Goal: Information Seeking & Learning: Find specific fact

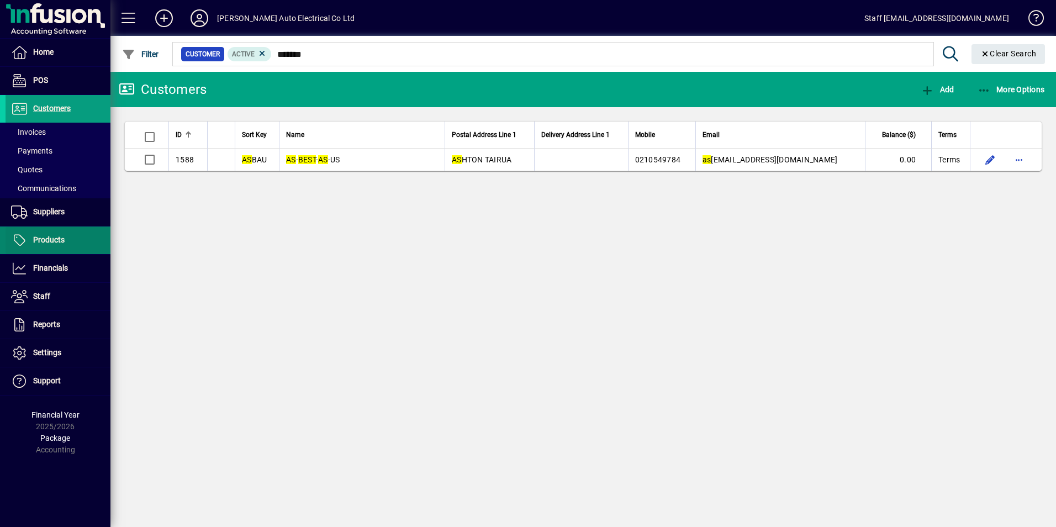
click at [39, 249] on span at bounding box center [58, 240] width 105 height 27
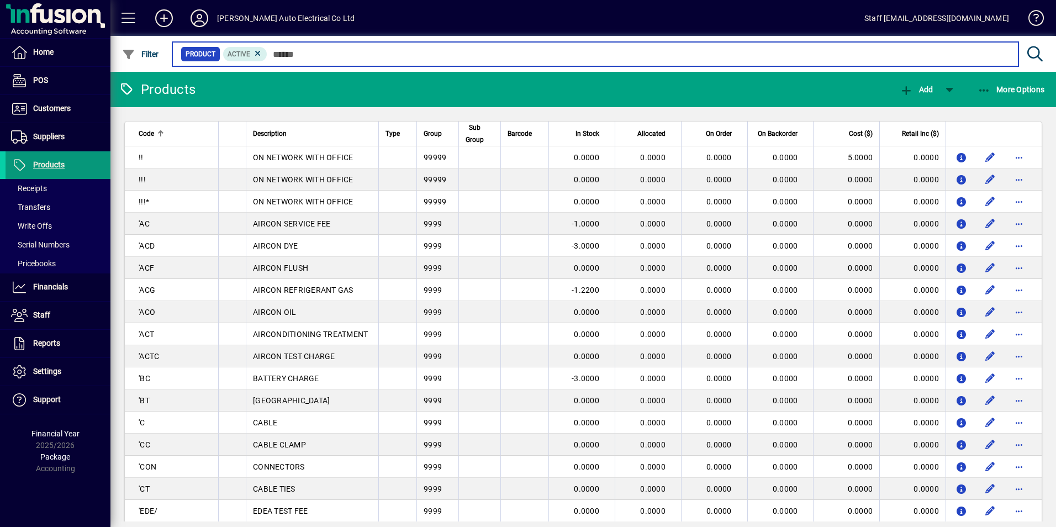
type input "*"
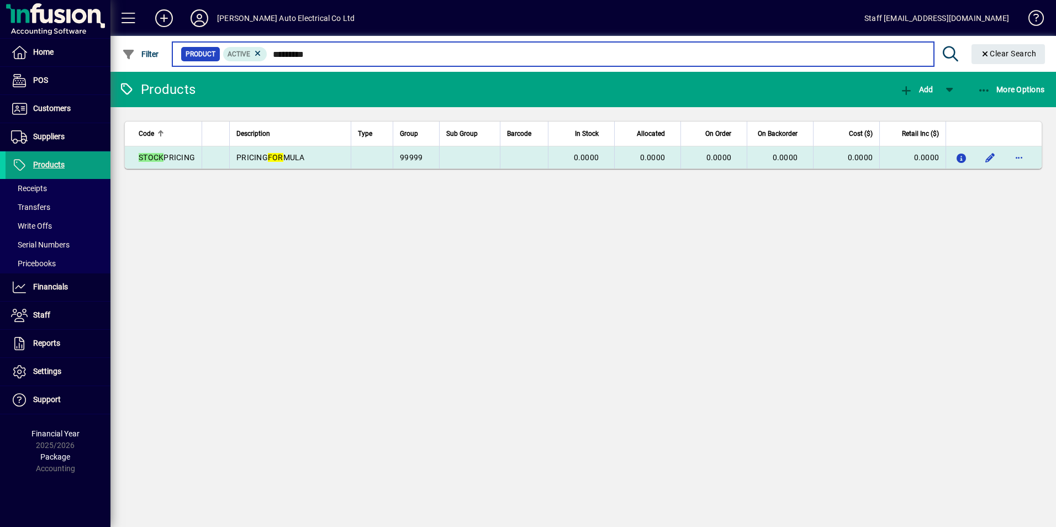
type input "*********"
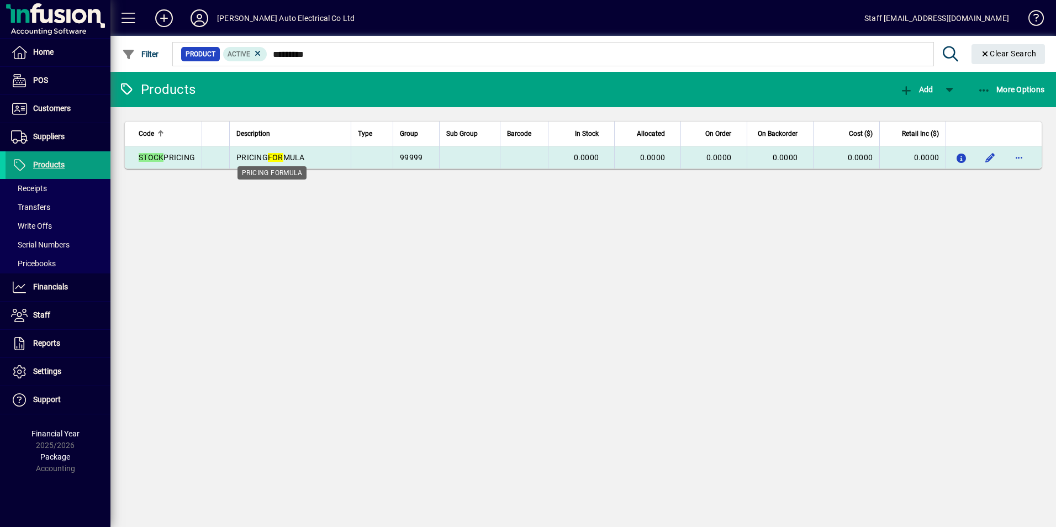
click at [288, 158] on span "PRICING FOR MULA" at bounding box center [270, 157] width 68 height 9
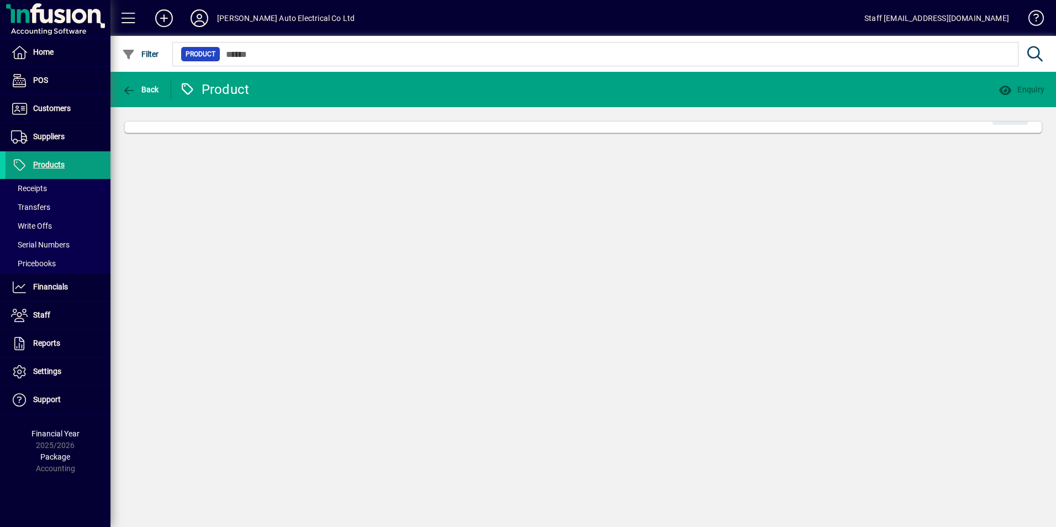
click at [288, 158] on div "Back Product Enquiry Edit" at bounding box center [582, 299] width 945 height 455
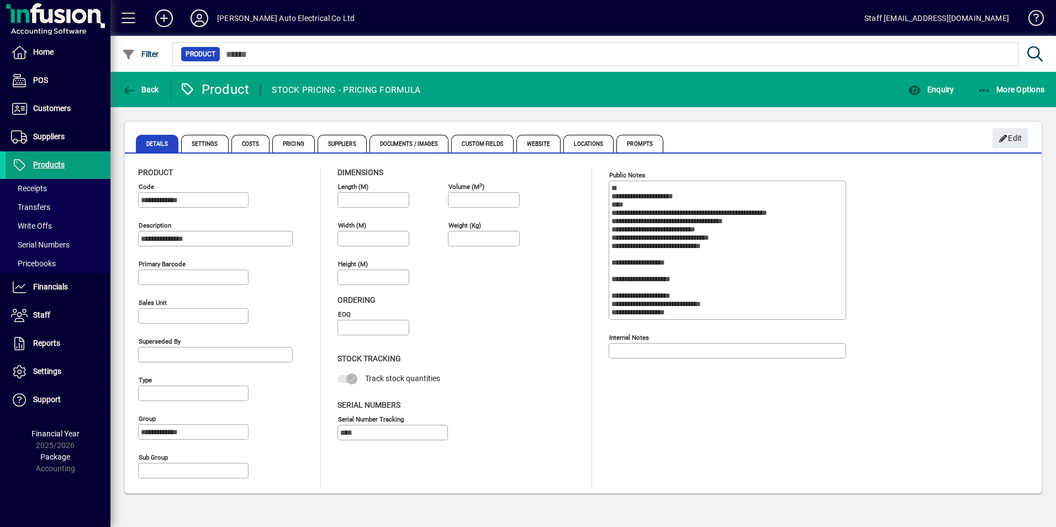
scroll to position [718, 0]
